Goal: Task Accomplishment & Management: Manage account settings

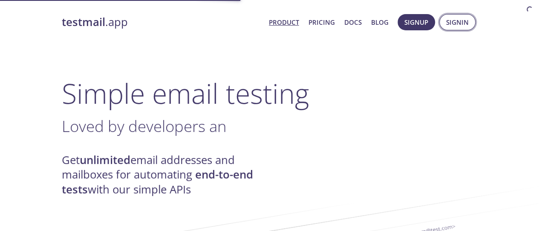
click at [458, 22] on span "Signin" at bounding box center [457, 22] width 23 height 11
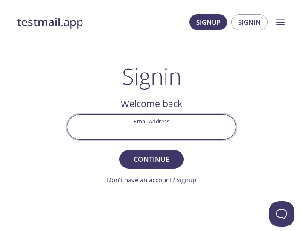
click at [216, 130] on input "Email Address" at bounding box center [151, 127] width 168 height 24
type input "d"
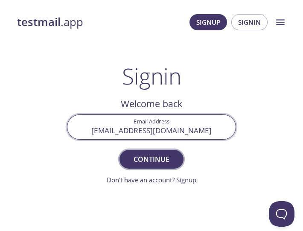
type input "[EMAIL_ADDRESS][DOMAIN_NAME]"
click at [151, 159] on span "Continue" at bounding box center [151, 159] width 45 height 12
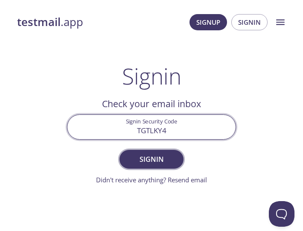
type input "TGTLKY4"
click at [151, 159] on span "Signin" at bounding box center [151, 159] width 45 height 12
